Goal: Transaction & Acquisition: Purchase product/service

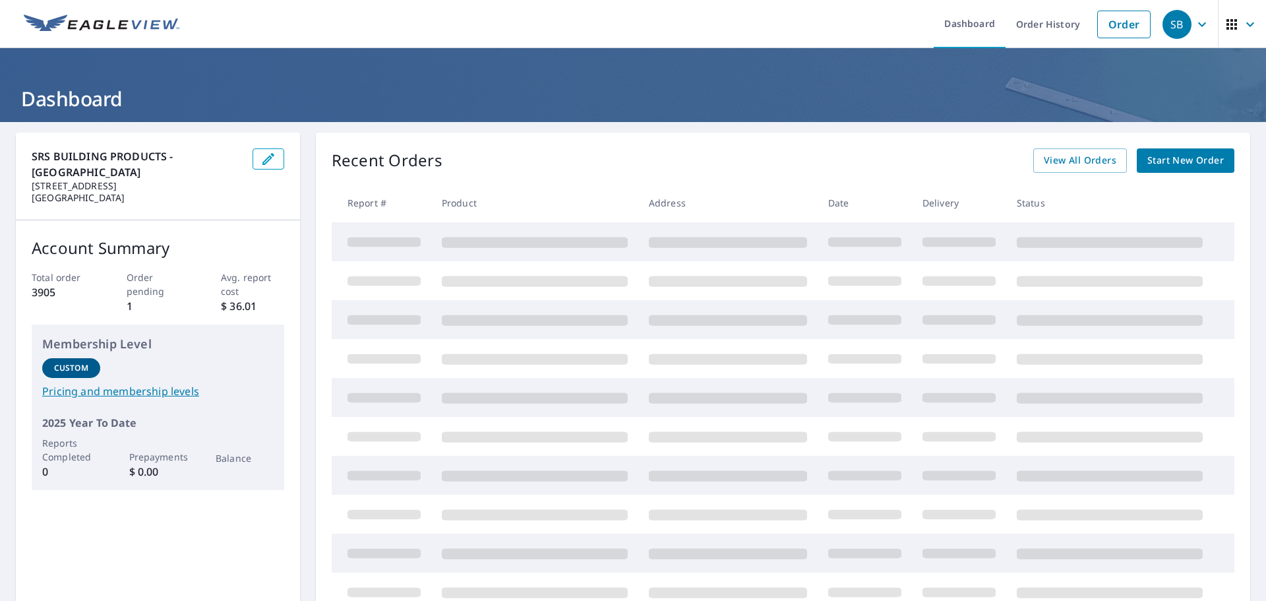
click at [1165, 159] on span "Start New Order" at bounding box center [1185, 160] width 76 height 16
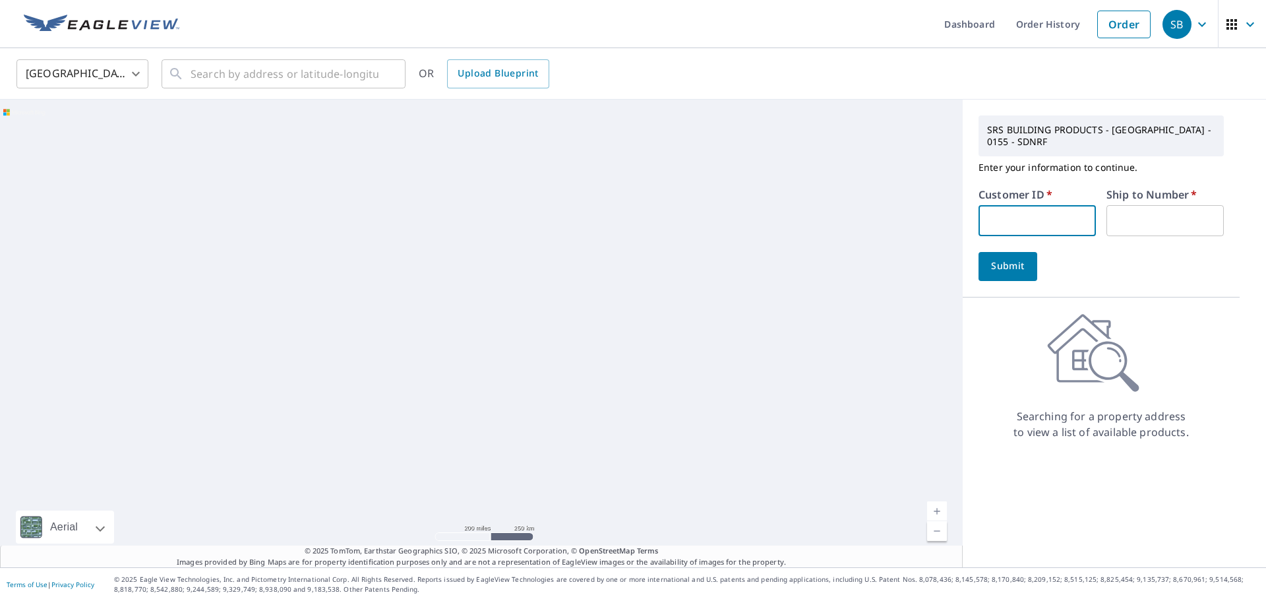
click at [998, 220] on input "text" at bounding box center [1036, 220] width 117 height 31
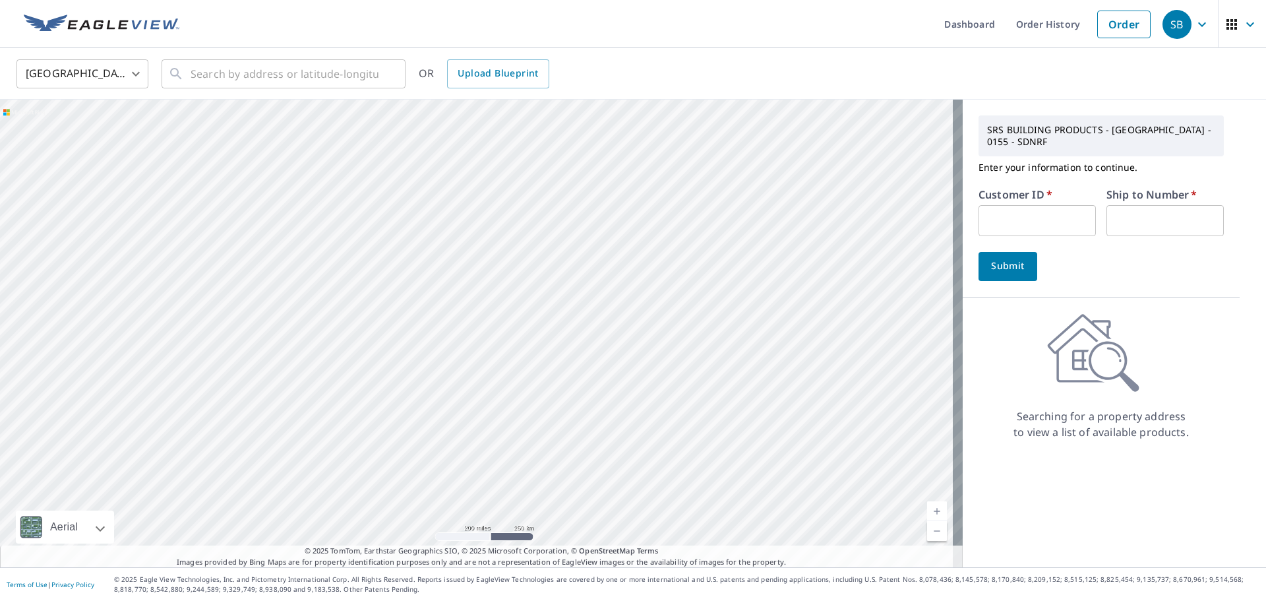
click at [597, 44] on ul "Dashboard Order History Order" at bounding box center [672, 24] width 970 height 48
click at [1032, 22] on link "Order History" at bounding box center [1047, 24] width 85 height 48
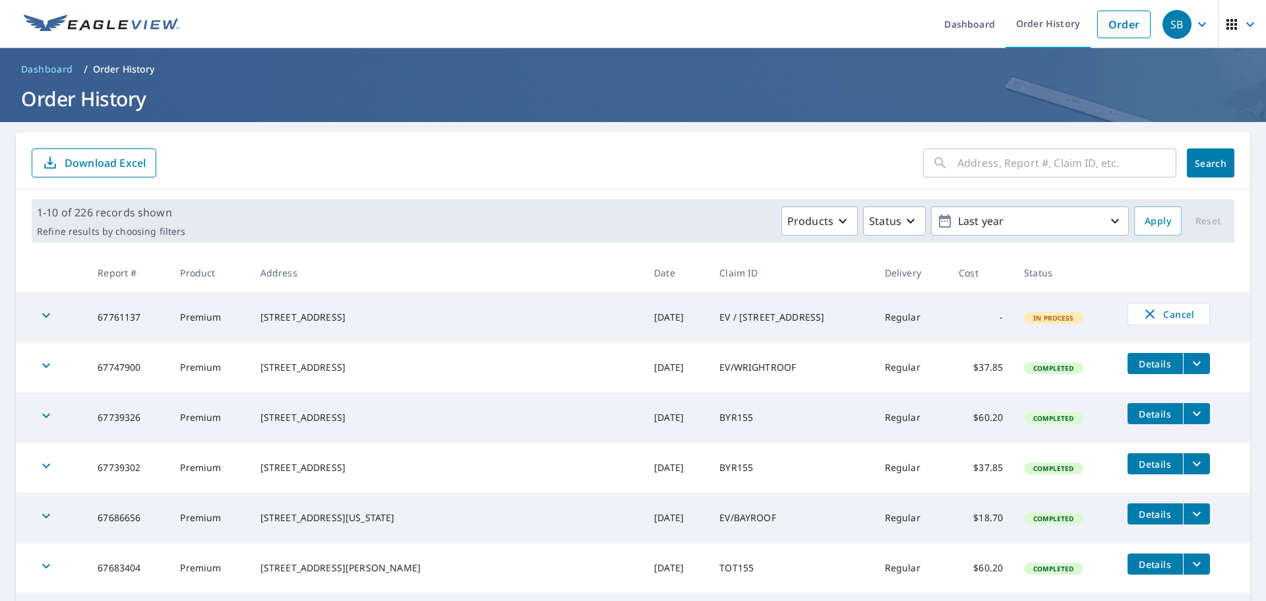
click at [1070, 163] on input "text" at bounding box center [1066, 162] width 219 height 37
type input "1103 KINGSMILLL"
click button "Search" at bounding box center [1210, 162] width 47 height 29
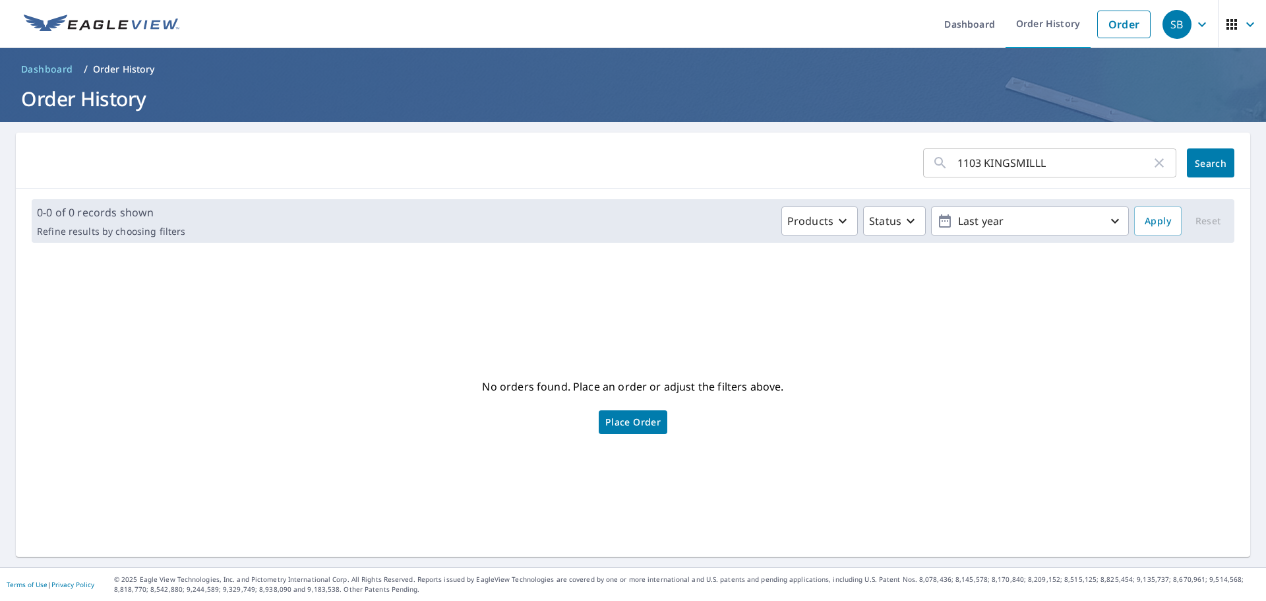
click at [1008, 161] on input "1103 KINGSMILLL" at bounding box center [1054, 162] width 194 height 37
click at [1068, 162] on input "1103 KINGSMILLL" at bounding box center [1054, 162] width 194 height 37
type input "1103 KINGS MILL"
click button "Search" at bounding box center [1210, 162] width 47 height 29
click at [636, 419] on span "Place Order" at bounding box center [632, 422] width 55 height 7
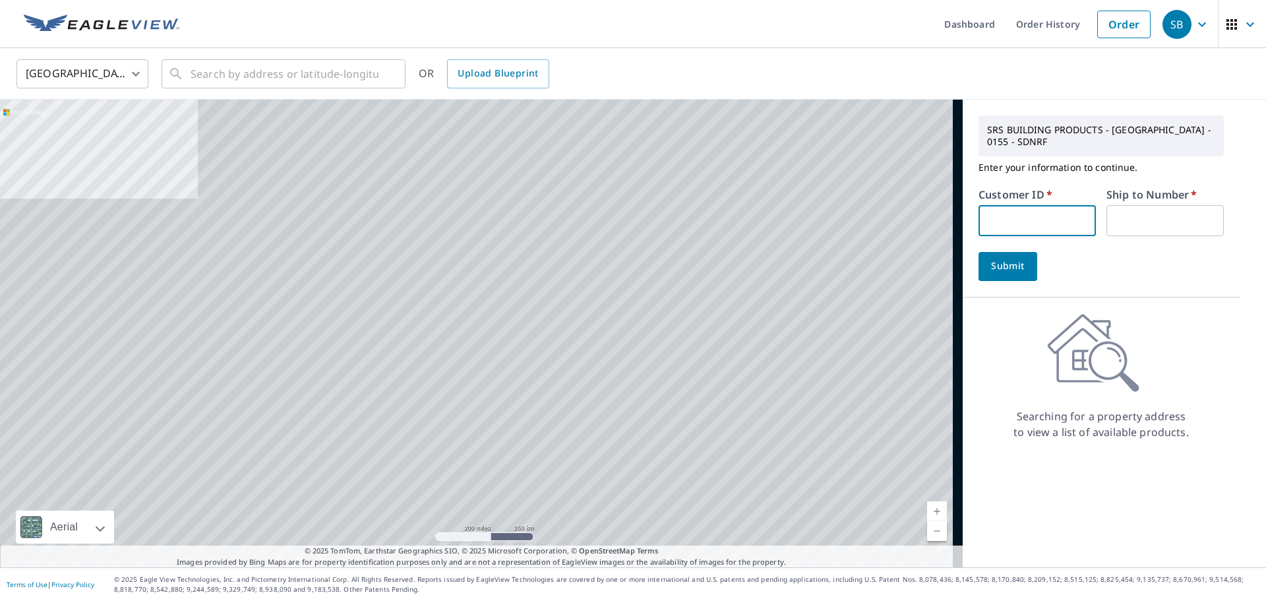
click at [1038, 222] on input "text" at bounding box center [1036, 220] width 117 height 31
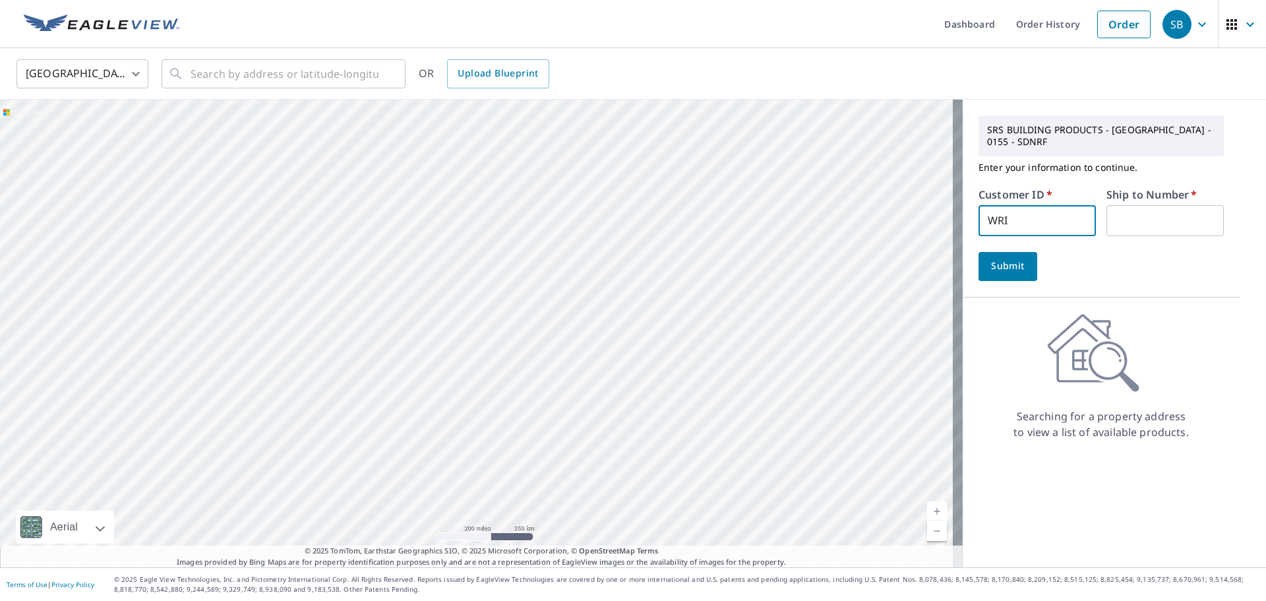
type input "WRI164"
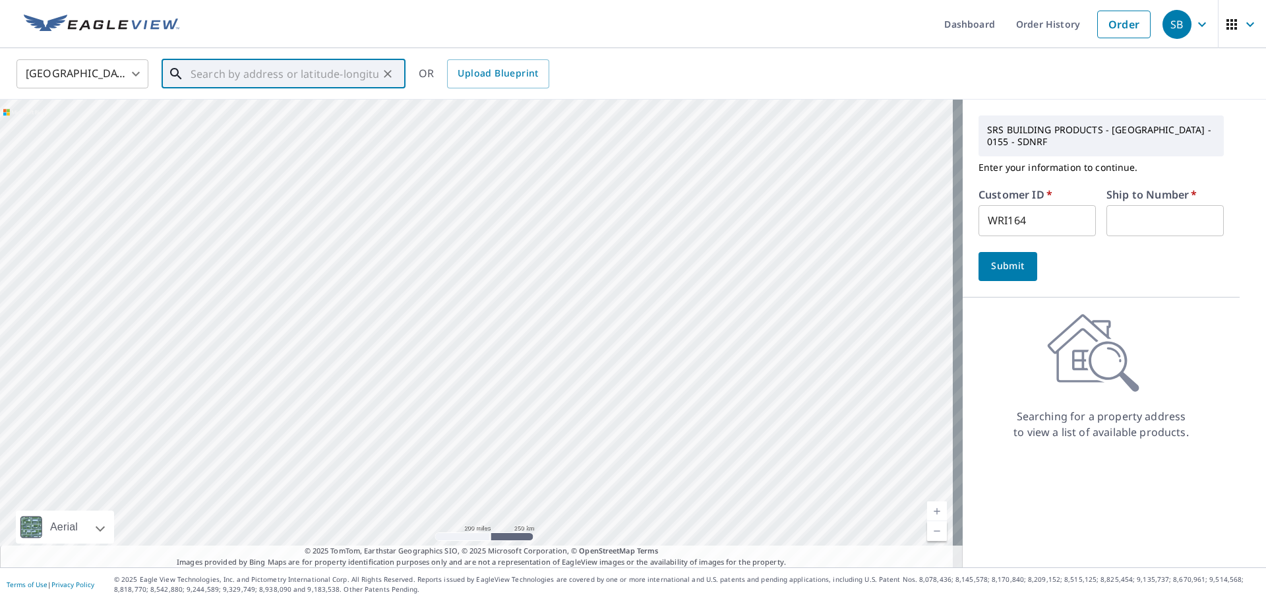
click at [318, 84] on input "text" at bounding box center [285, 73] width 188 height 37
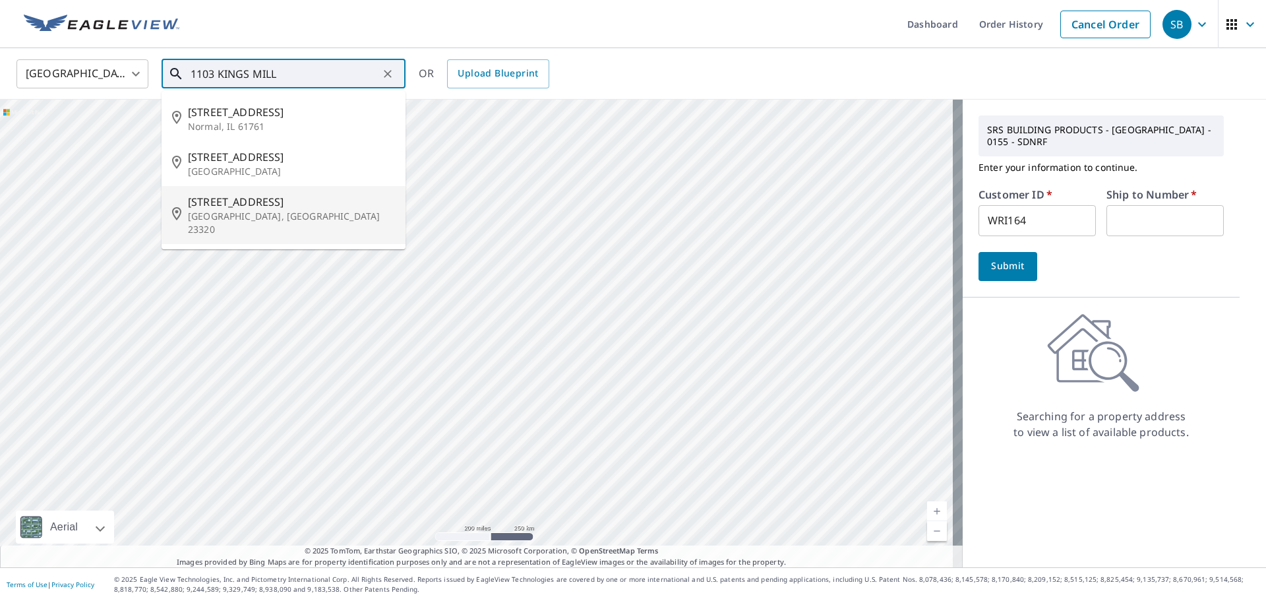
click at [260, 192] on li "1103 Kings Mill Ct Chesapeake, VA 23320" at bounding box center [283, 215] width 244 height 58
type input "1103 Kings Mill Ct Chesapeake, VA 23320"
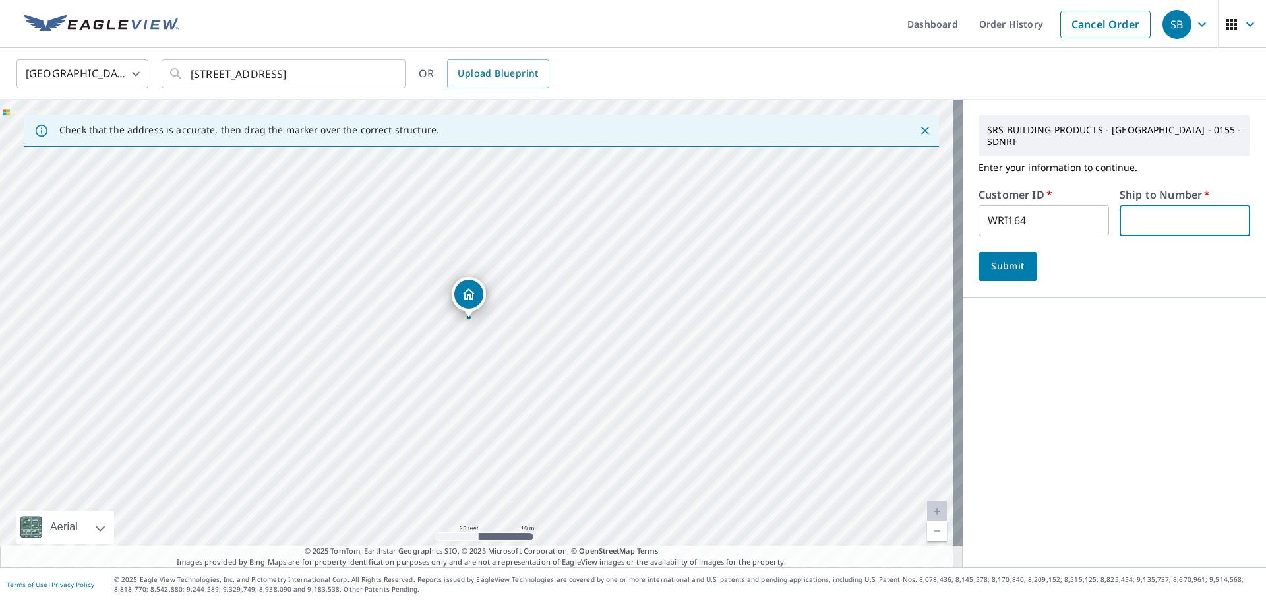
click at [1170, 205] on input "text" at bounding box center [1184, 220] width 131 height 31
type input "1"
click at [989, 258] on span "Submit" at bounding box center [1008, 266] width 38 height 16
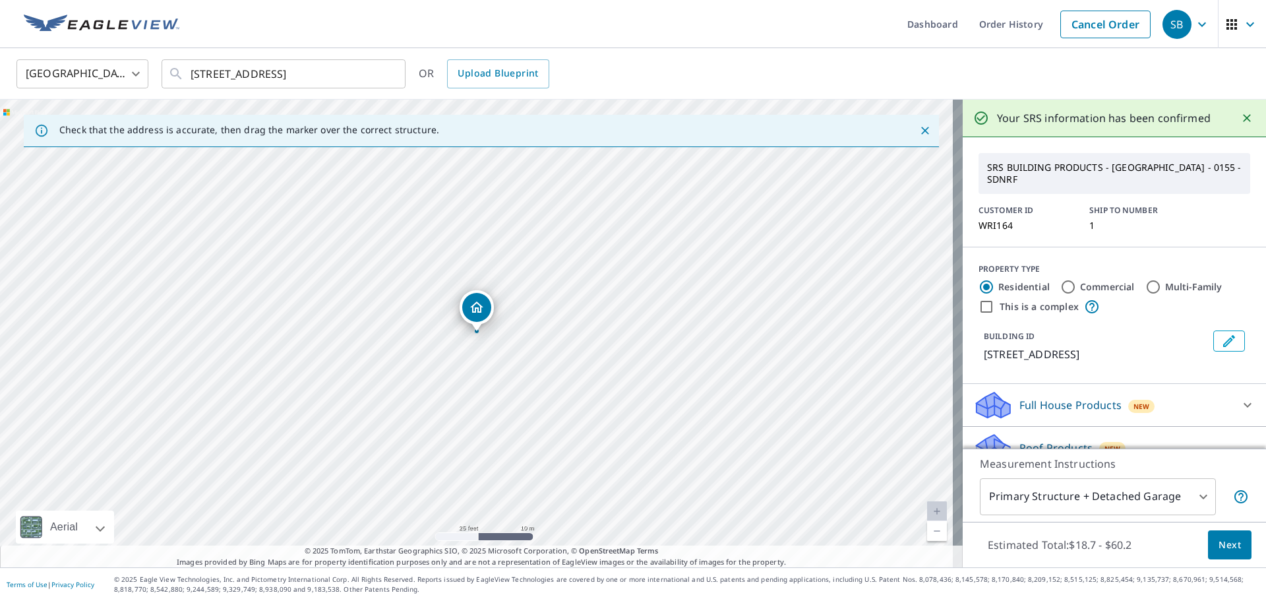
click at [1152, 494] on body "SB SB Dashboard Order History Cancel Order SB United States US ​ 1103 Kings Mil…" at bounding box center [633, 300] width 1266 height 601
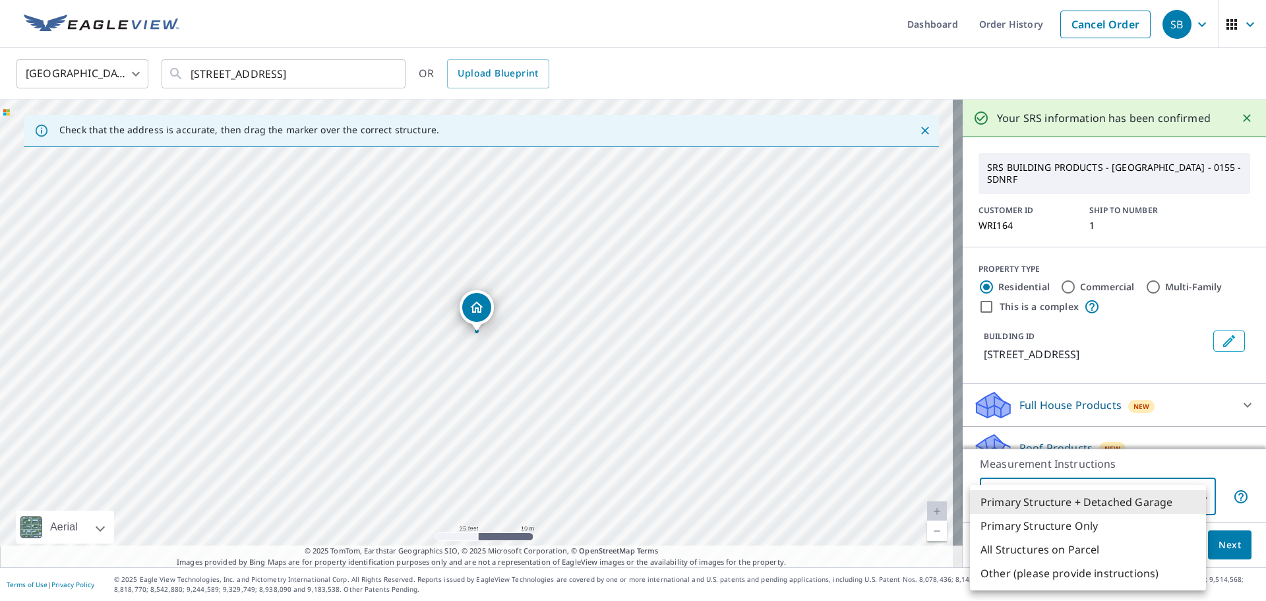
click at [1105, 527] on li "Primary Structure Only" at bounding box center [1088, 525] width 236 height 24
type input "2"
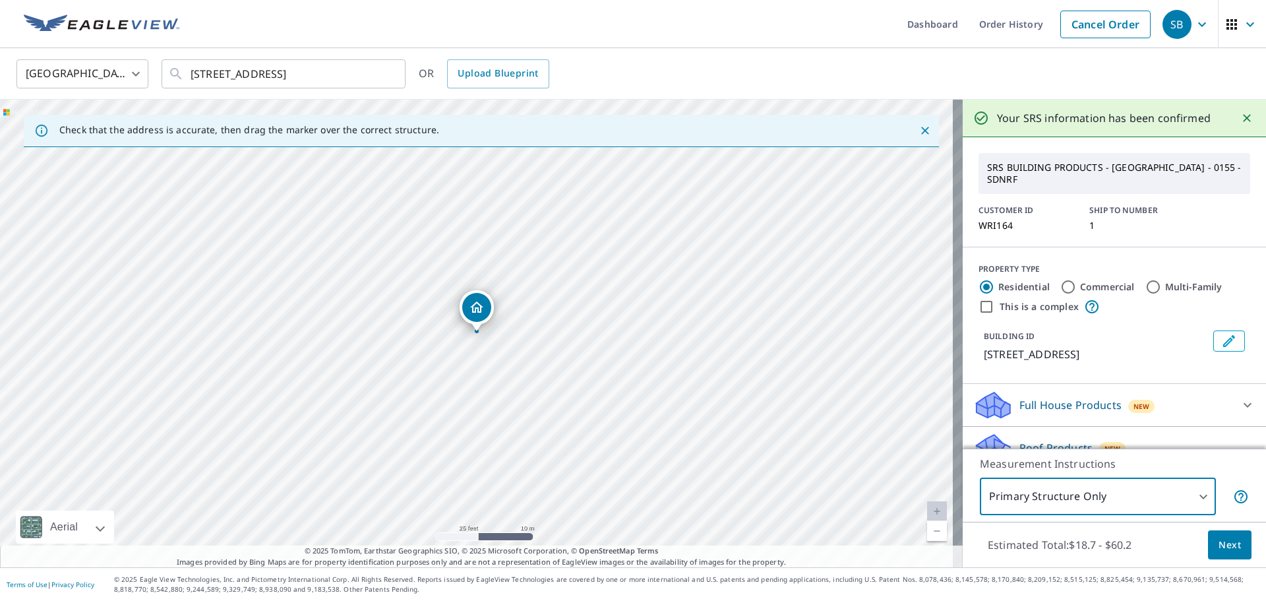
click at [1221, 550] on span "Next" at bounding box center [1229, 545] width 22 height 16
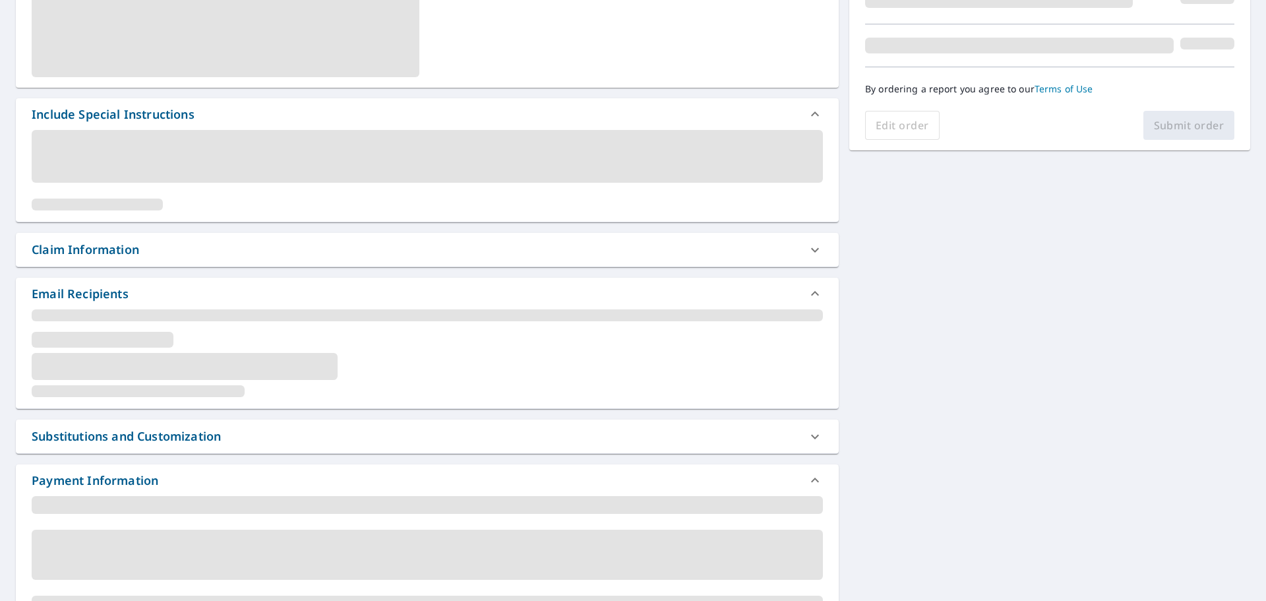
scroll to position [264, 0]
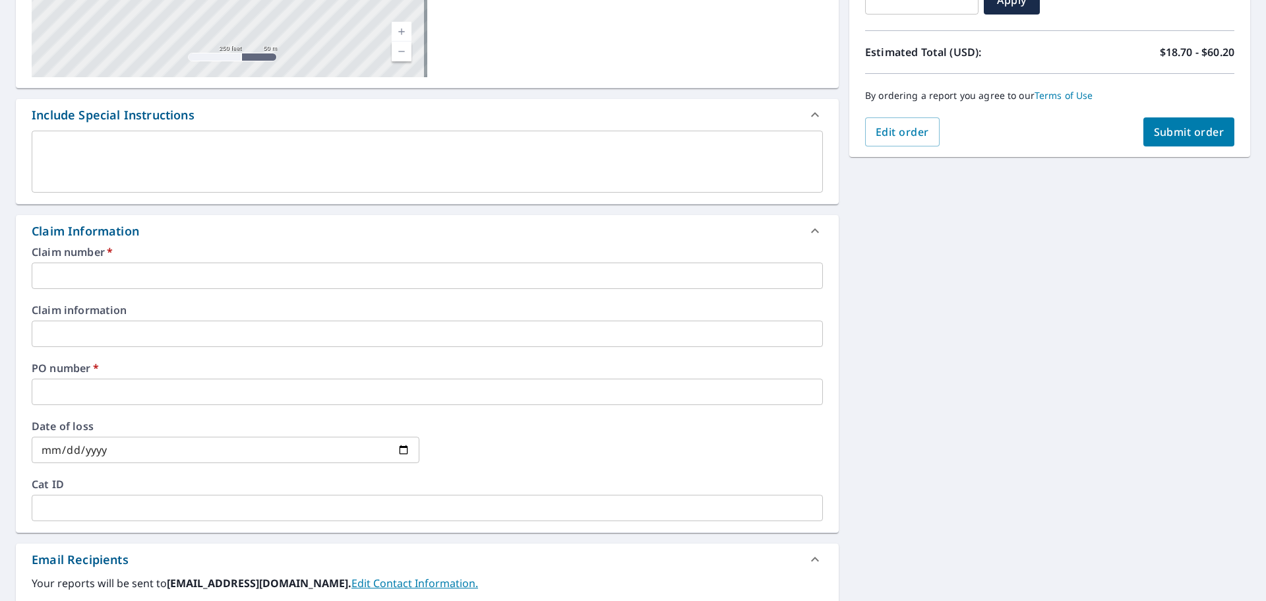
click at [125, 271] on input "text" at bounding box center [427, 275] width 791 height 26
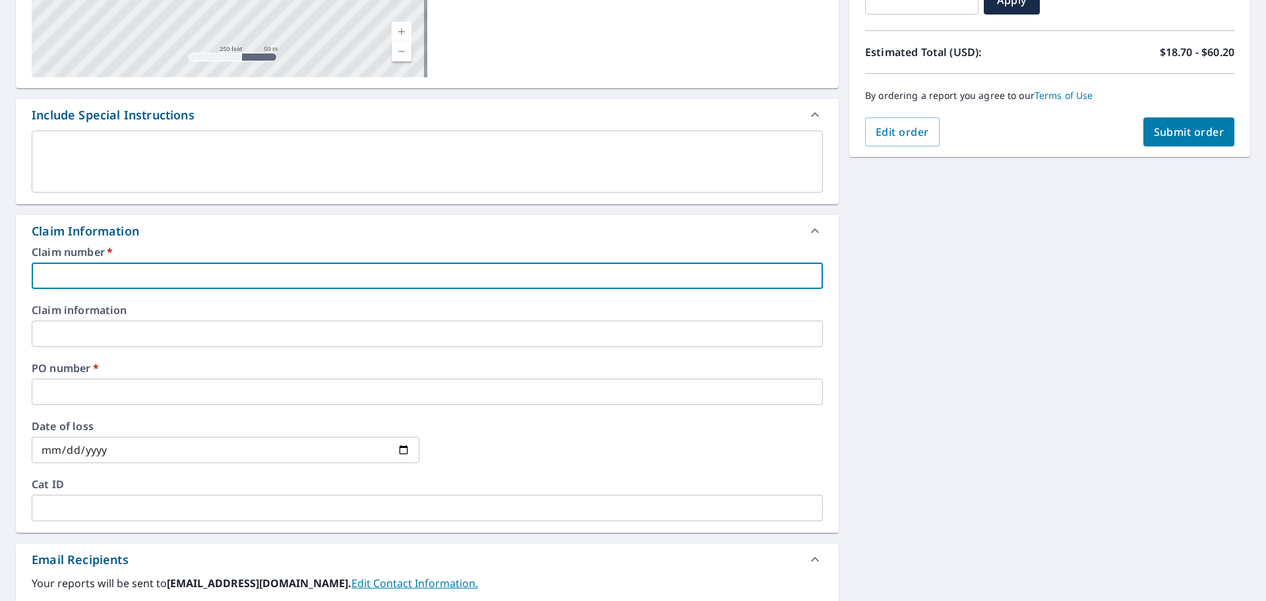
type input "E"
checkbox input "true"
type input "EV"
checkbox input "true"
type input "EV/"
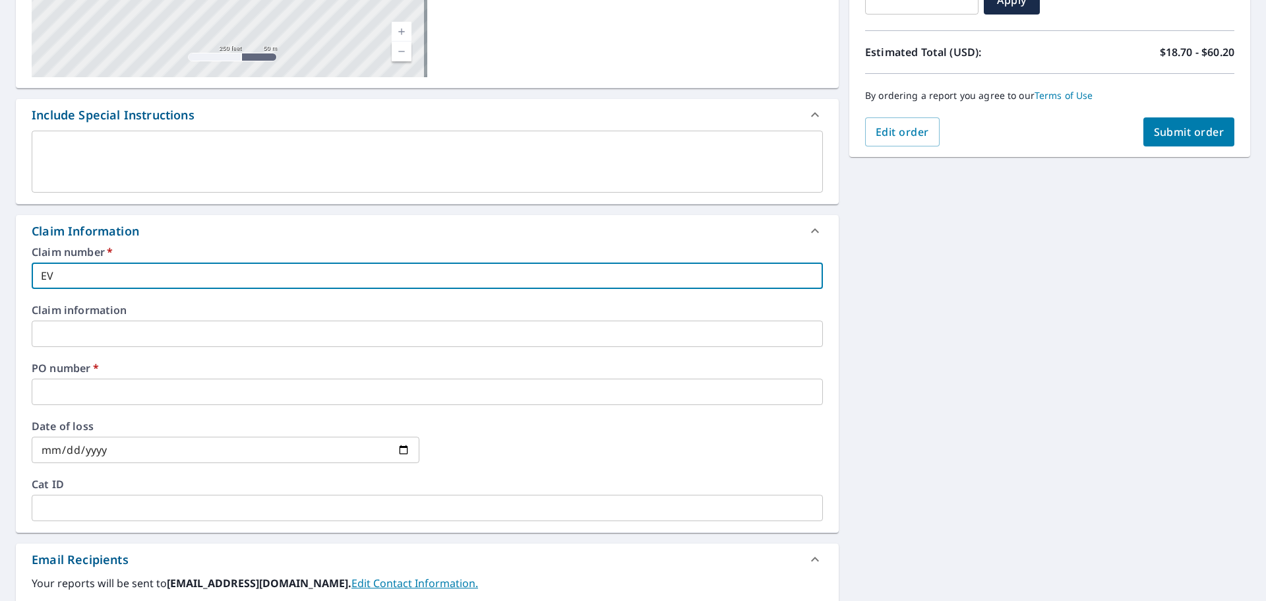
checkbox input "true"
type input "EV/W"
checkbox input "true"
type input "EV/WR"
checkbox input "true"
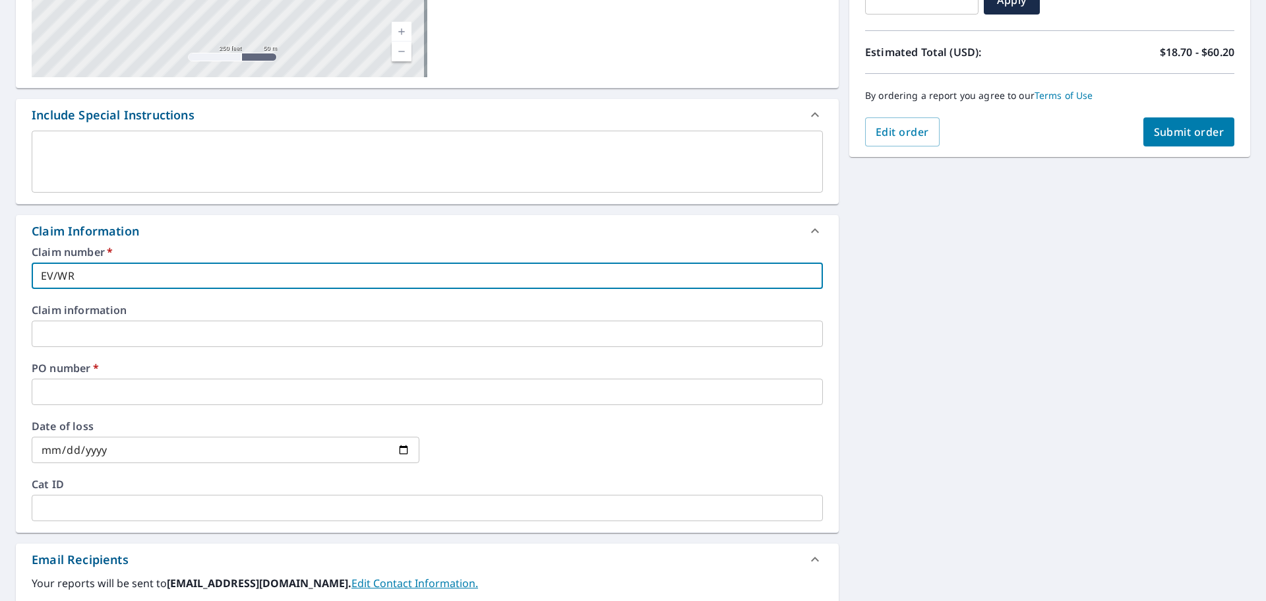
type input "EV/WRI"
checkbox input "true"
type input "EV/WRIG"
checkbox input "true"
type input "EV/WRIGH"
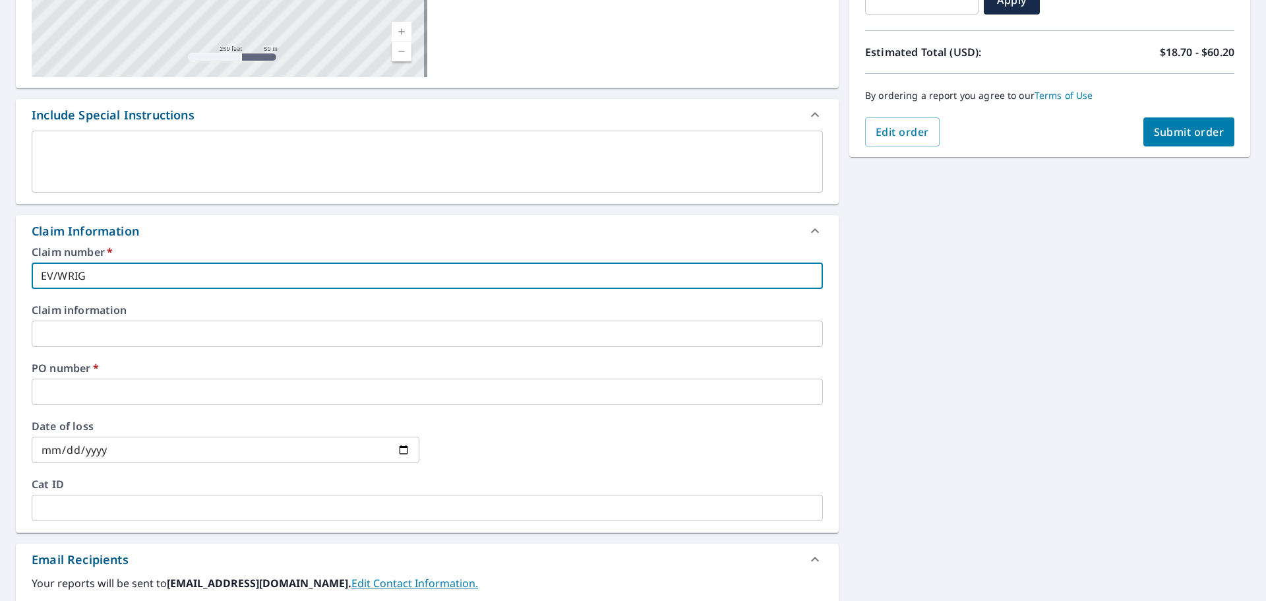
checkbox input "true"
type input "EV/WRIGHT"
checkbox input "true"
type input "EV/WRIGHTR"
checkbox input "true"
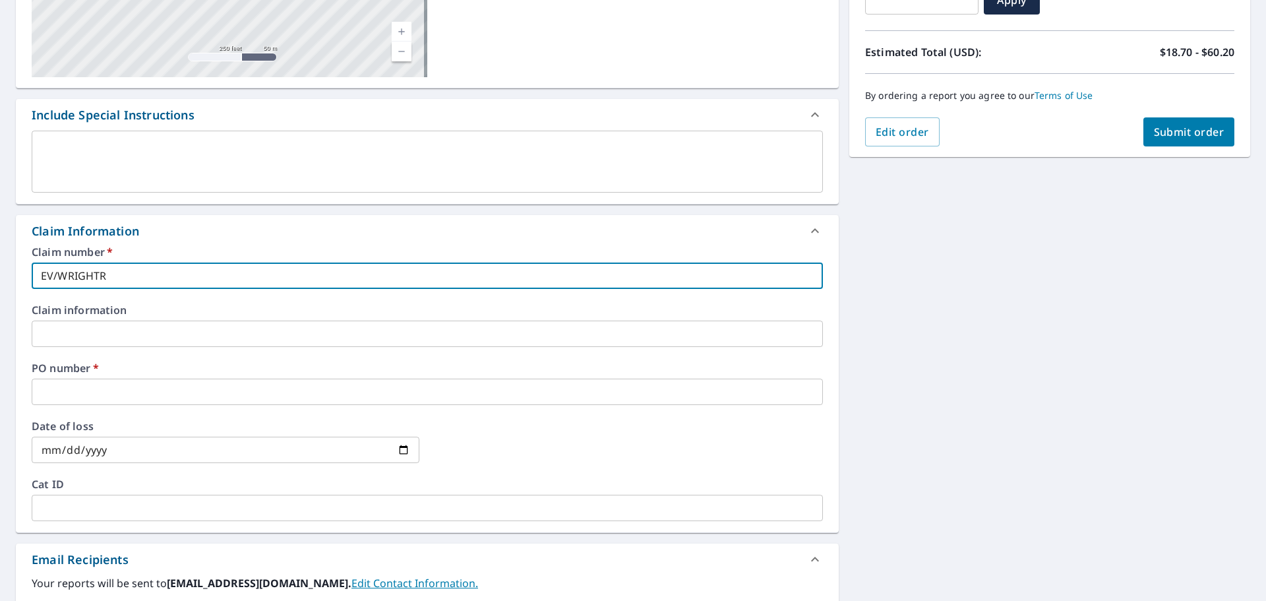
type input "EV/WRIGHTRO"
checkbox input "true"
type input "EV/WRIGHTROO"
checkbox input "true"
type input "EV/WRIGHTROOF"
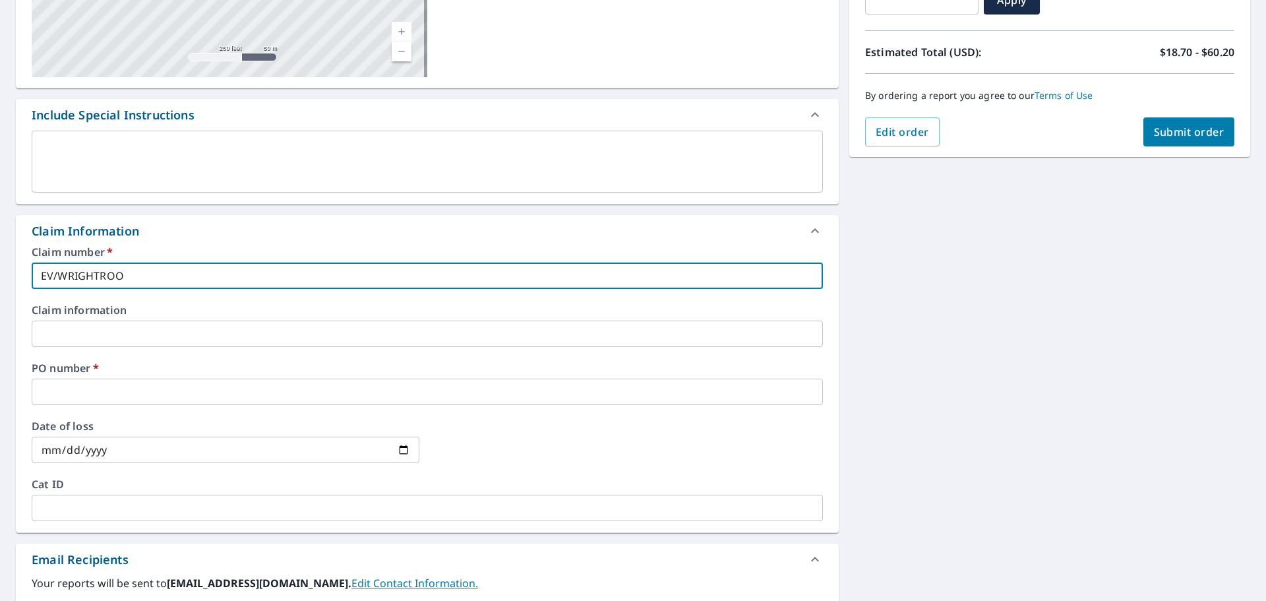
checkbox input "true"
type input "EV/WRIGHTROOF"
click at [154, 391] on input "text" at bounding box center [427, 391] width 791 height 26
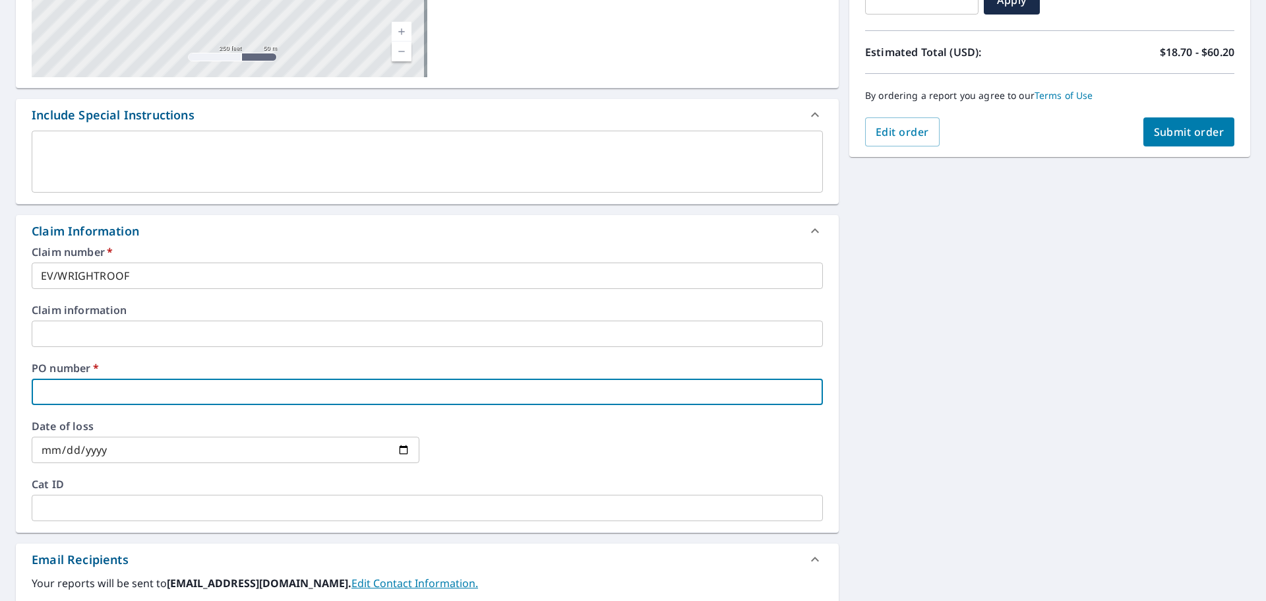
type input "e"
checkbox input "true"
type input "ev"
checkbox input "true"
type input "ev/"
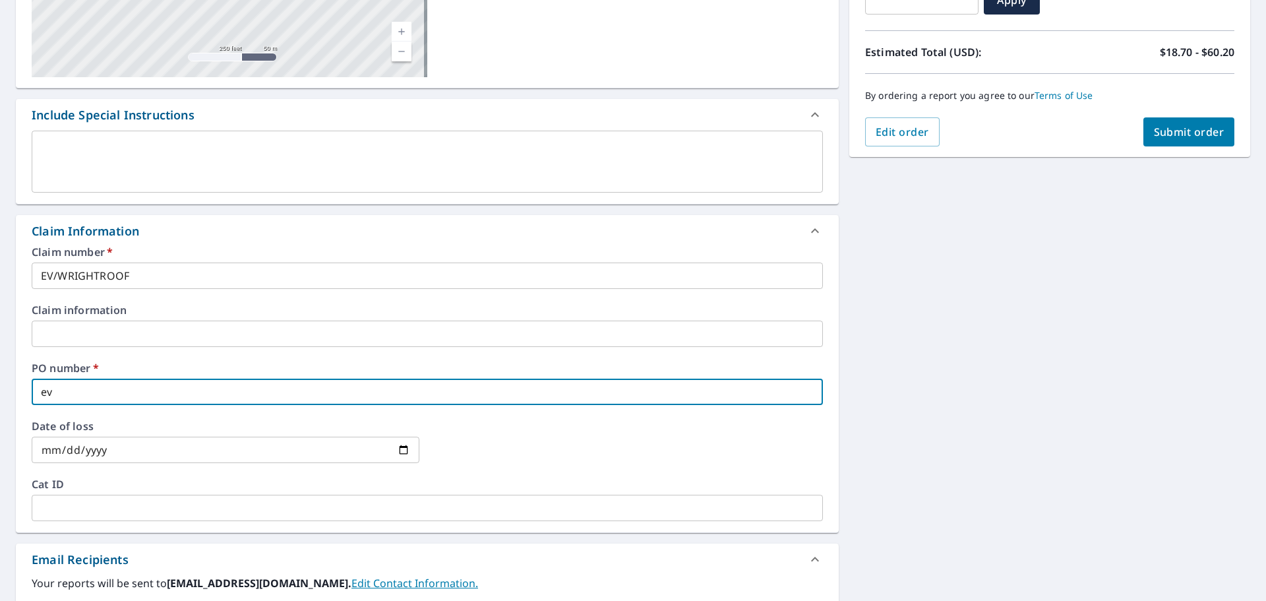
checkbox input "true"
type input "ev"
checkbox input "true"
type input "e"
checkbox input "true"
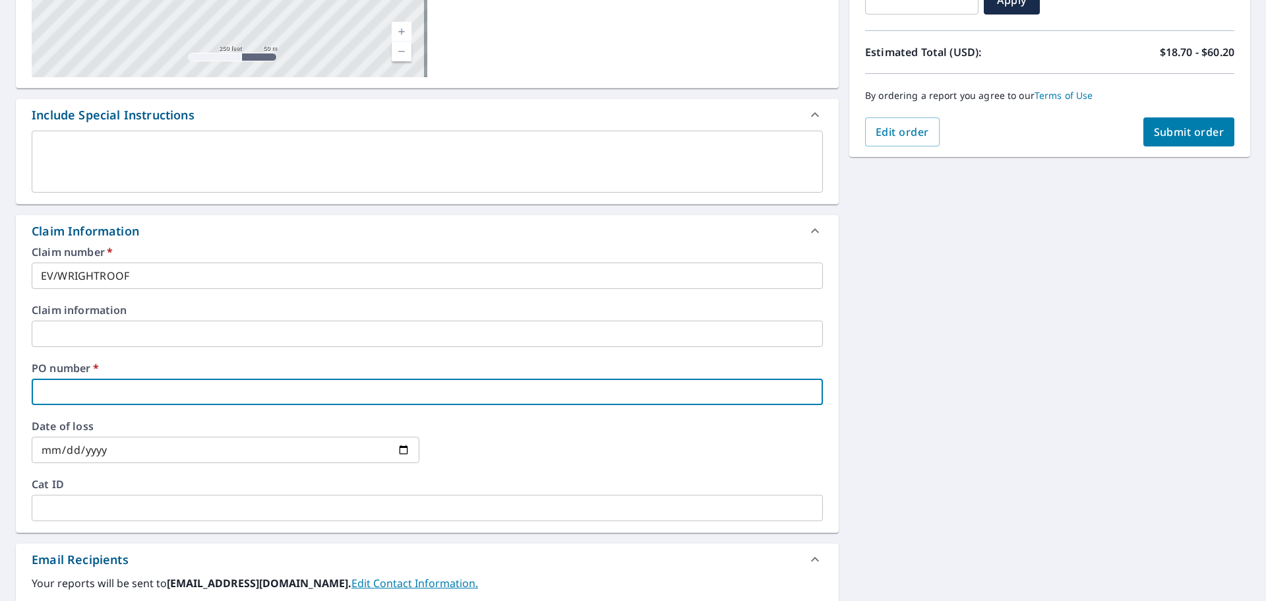
checkbox input "true"
type input "E"
checkbox input "true"
type input "EV"
checkbox input "true"
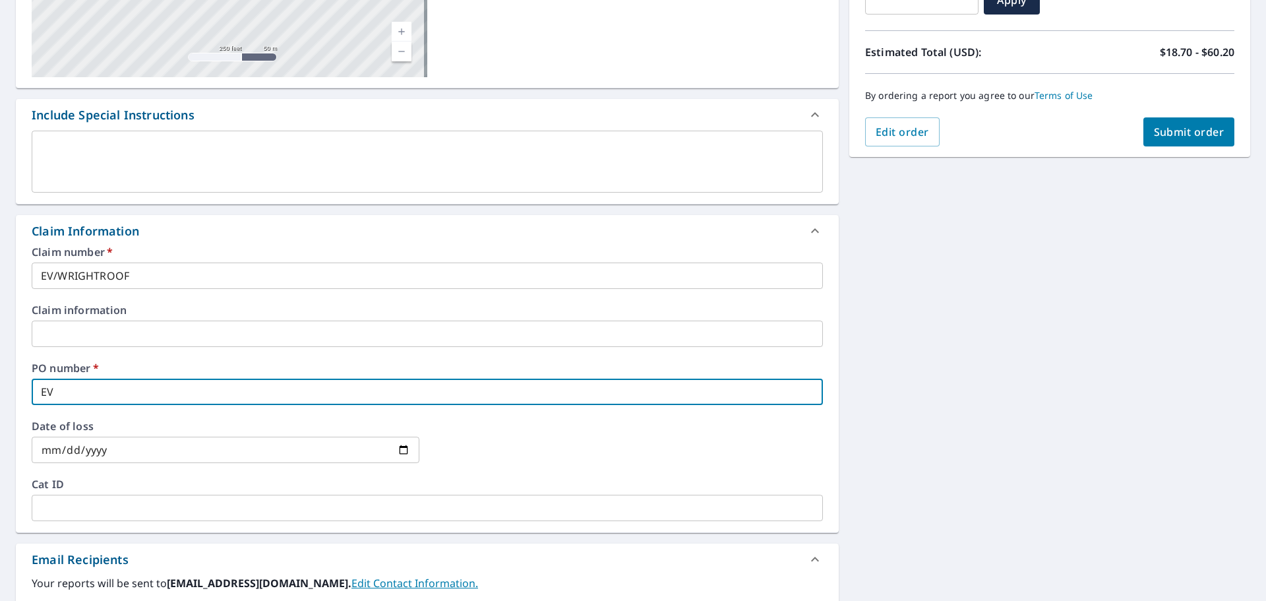
type input "EV/"
checkbox input "true"
type input "EV/K"
checkbox input "true"
type input "EV/KI"
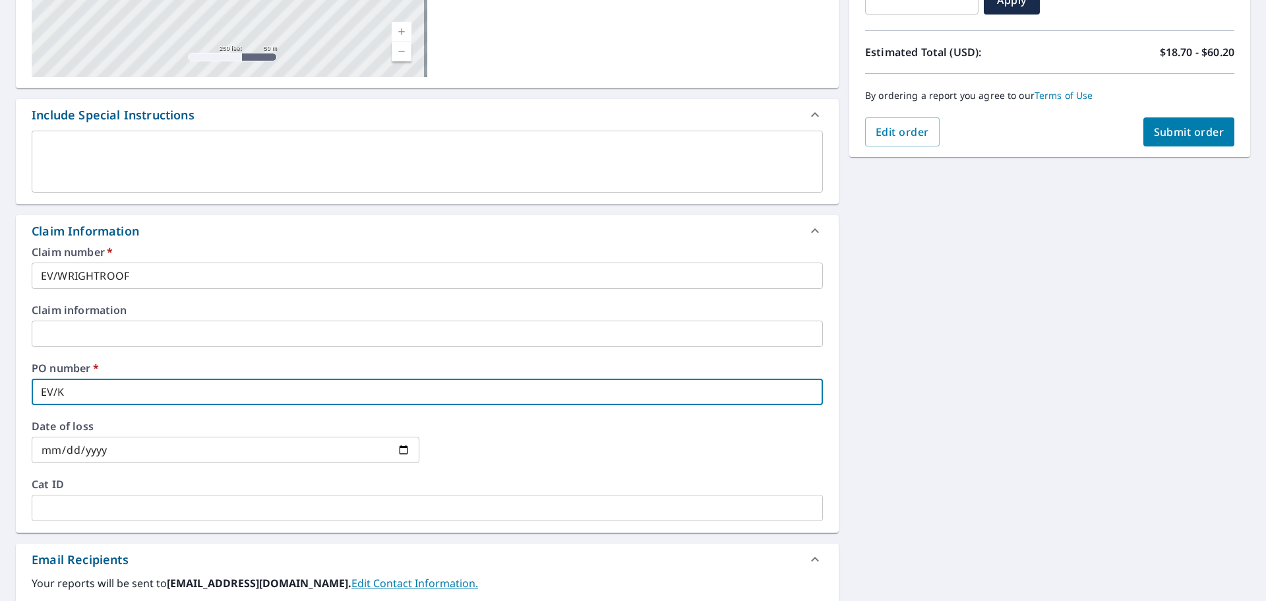
checkbox input "true"
type input "EV/KIN"
checkbox input "true"
type input "EV/KING"
checkbox input "true"
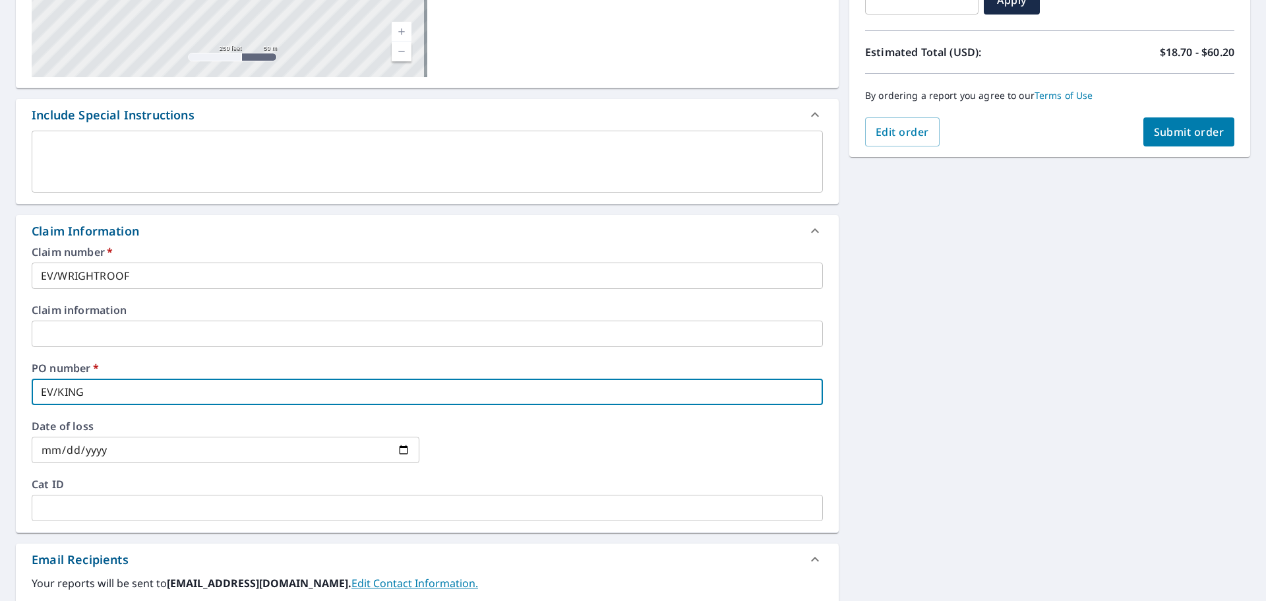
type input "EV/KINGS"
checkbox input "true"
type input "EV/KINGSM"
checkbox input "true"
type input "EV/KINGSMI"
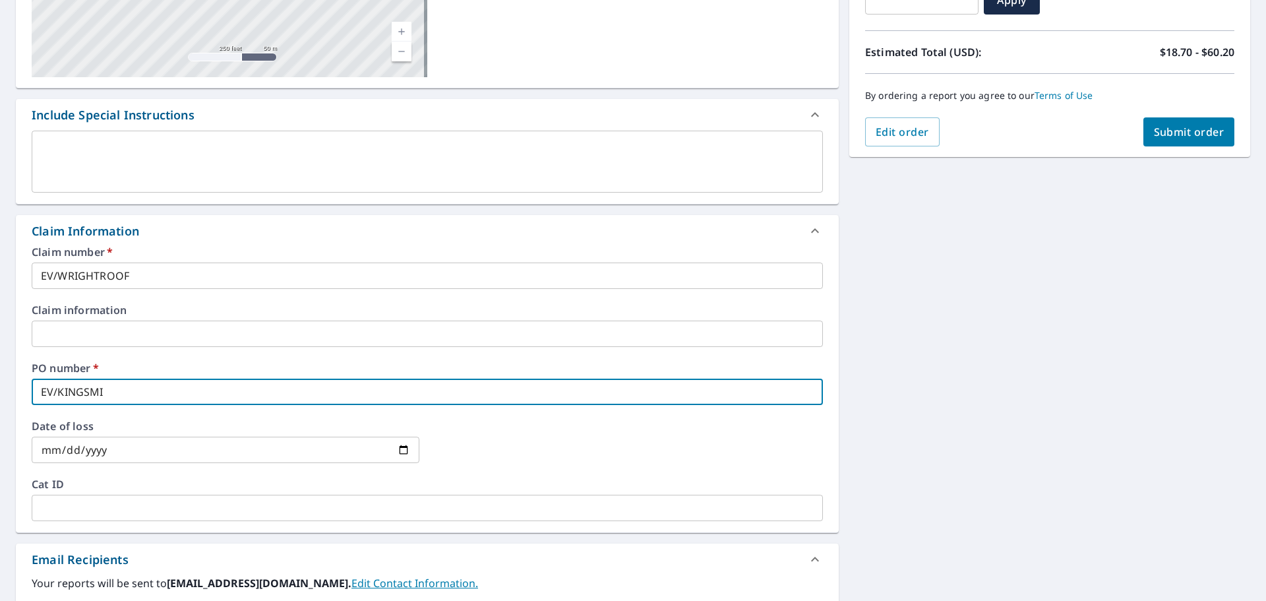
checkbox input "true"
type input "EV/KINGSMIL"
checkbox input "true"
type input "EV/KINGSMILL"
checkbox input "true"
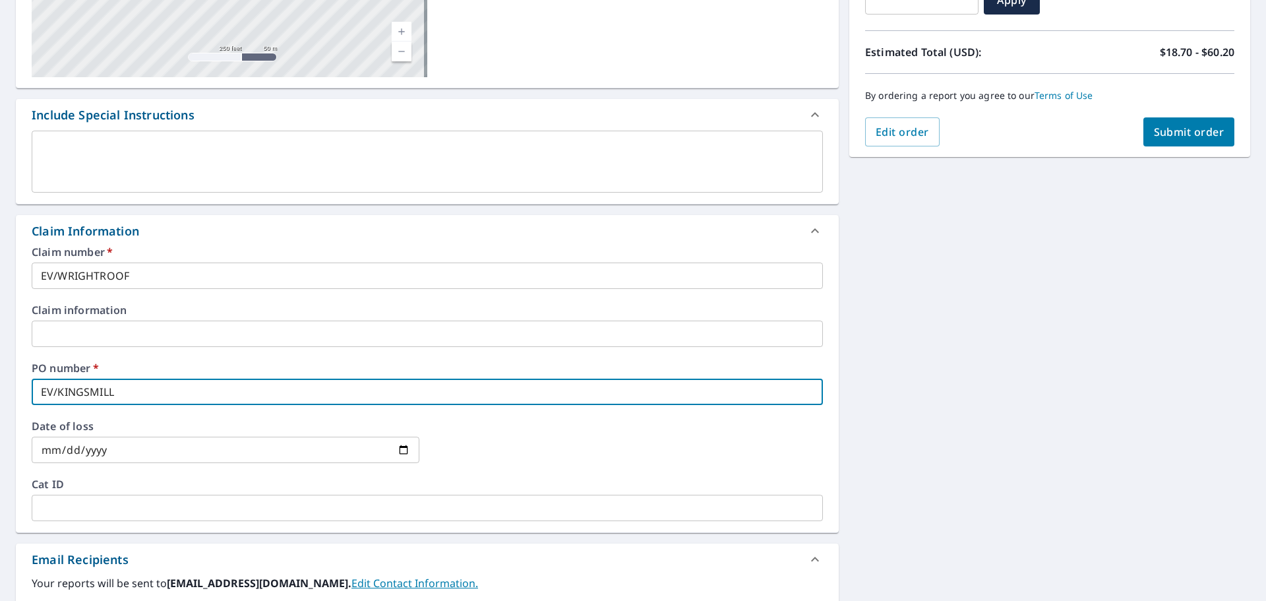
type input "EV/KINGSMILLC"
checkbox input "true"
type input "EV/KINGSMILLCT"
checkbox input "true"
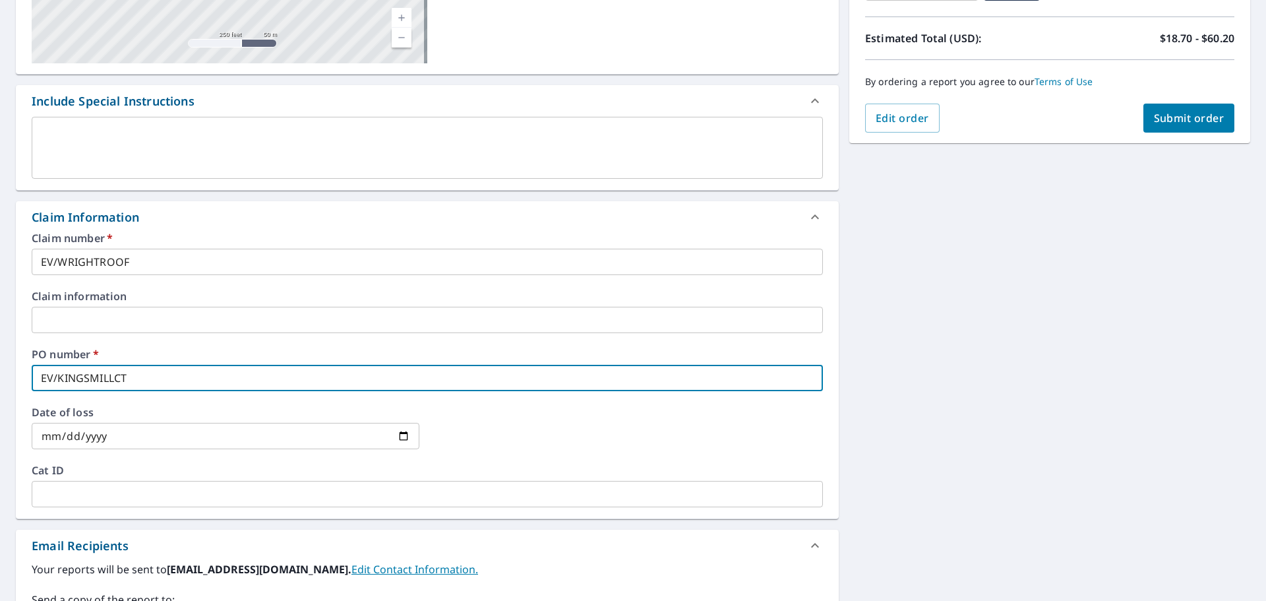
scroll to position [0, 0]
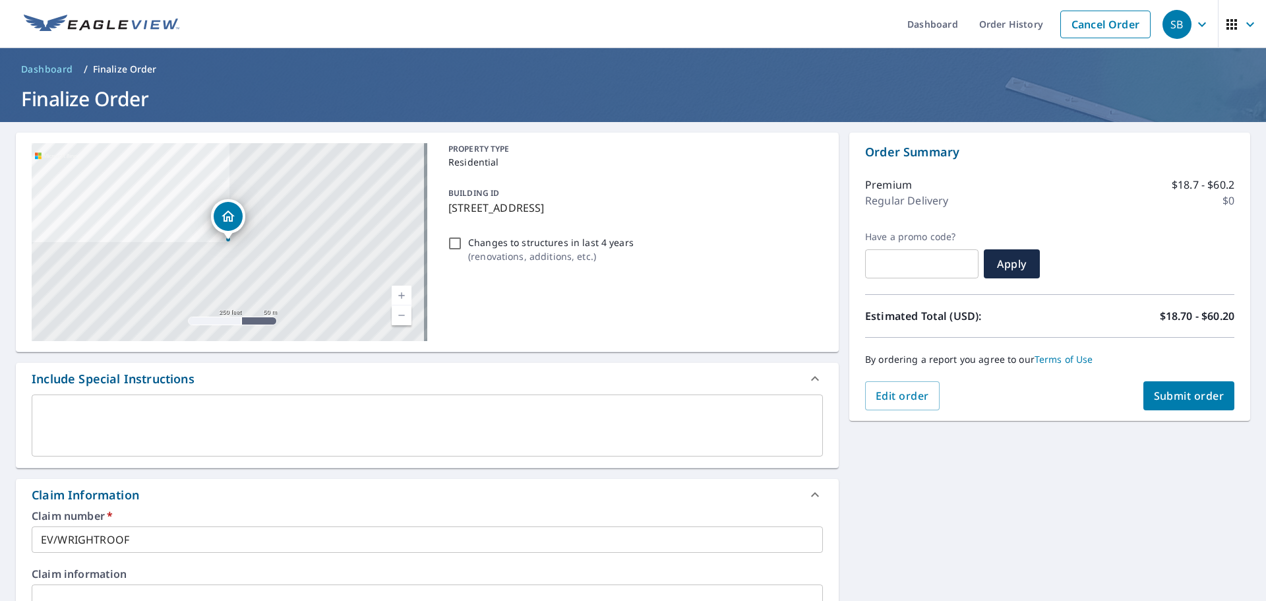
type input "EV/KINGSMILLCT"
click at [1186, 386] on button "Submit order" at bounding box center [1189, 395] width 92 height 29
checkbox input "true"
